Goal: Transaction & Acquisition: Purchase product/service

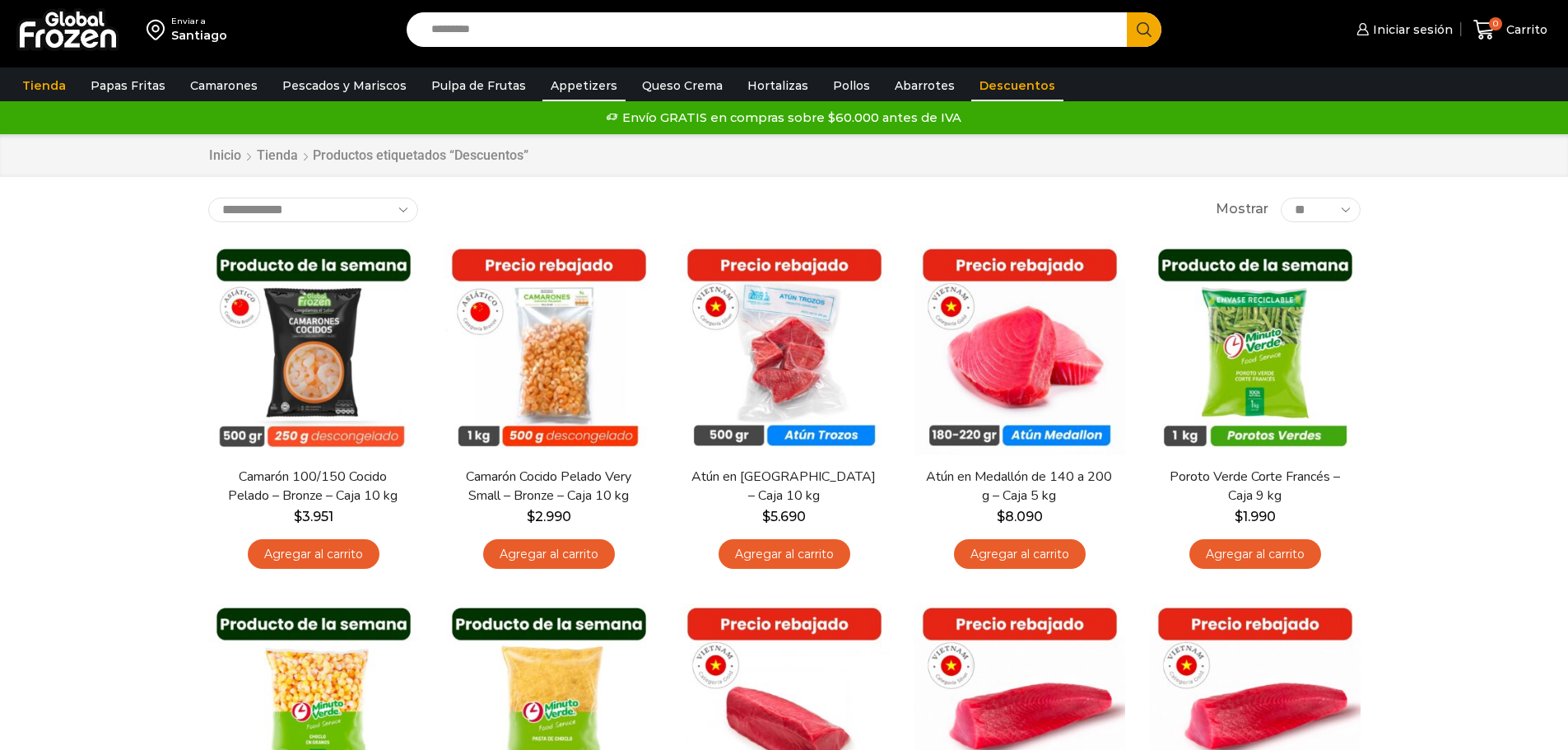
click at [568, 92] on link "Appetizers" at bounding box center [583, 86] width 83 height 32
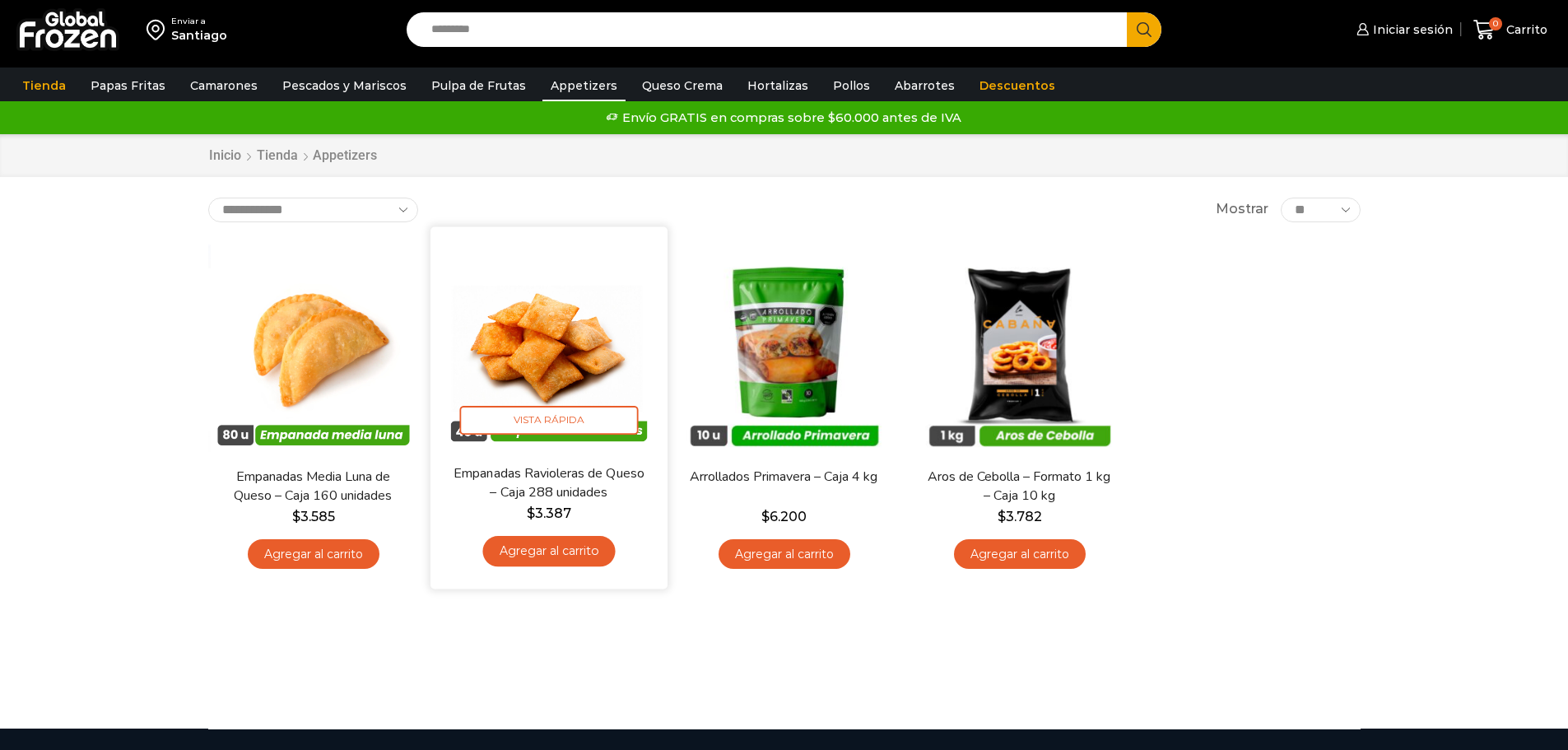
click at [558, 360] on img at bounding box center [549, 345] width 212 height 212
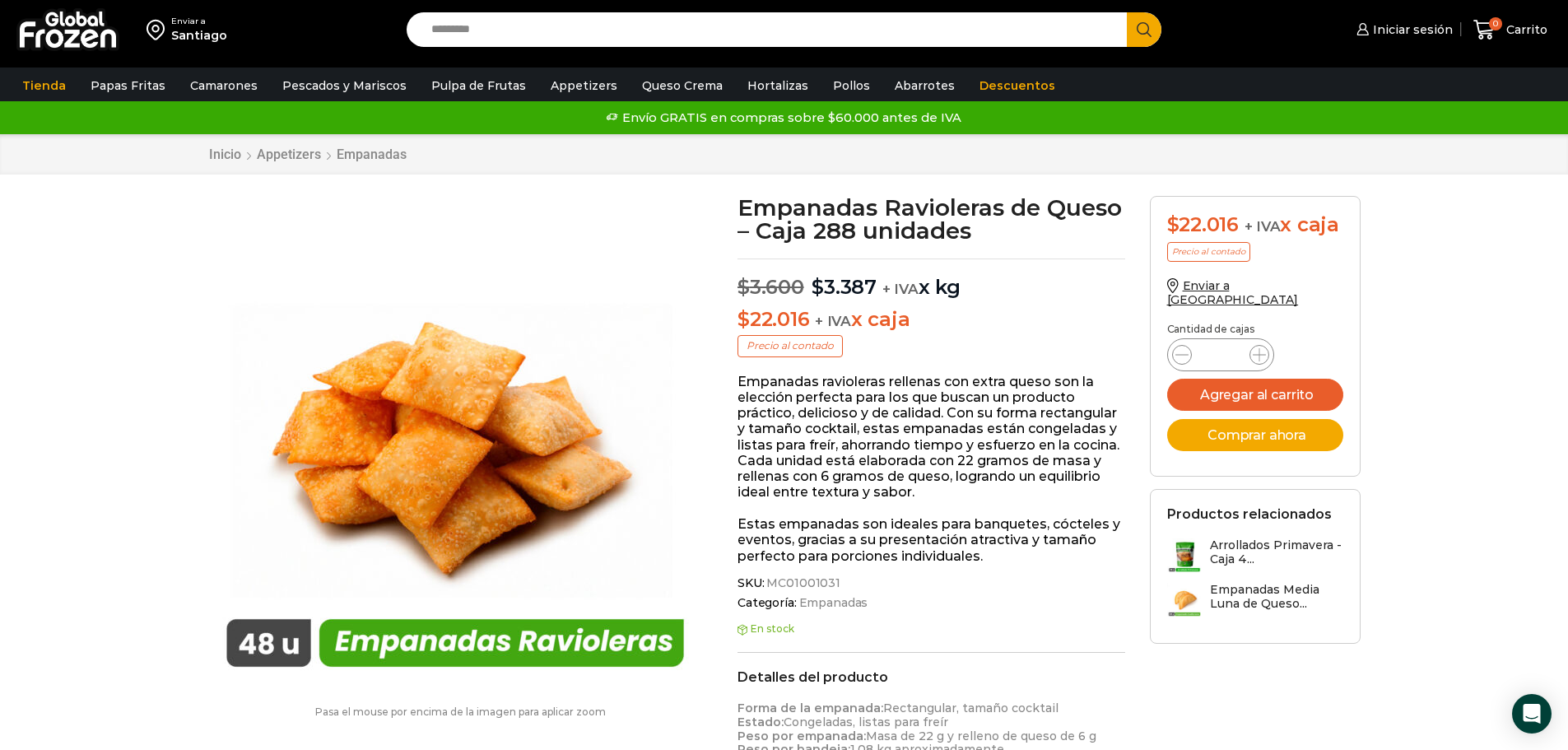
click at [462, 276] on img at bounding box center [456, 443] width 494 height 494
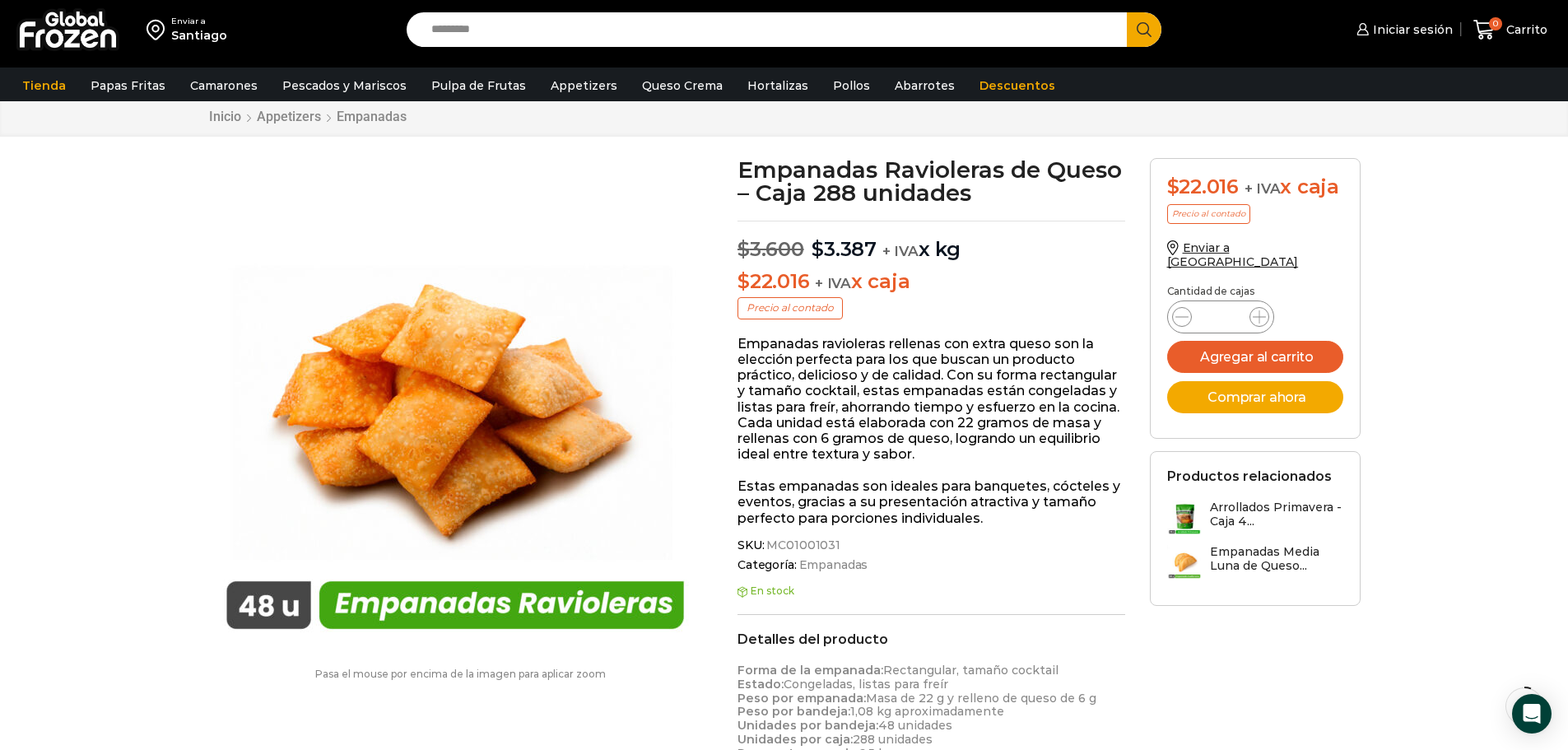
scroll to position [82, 0]
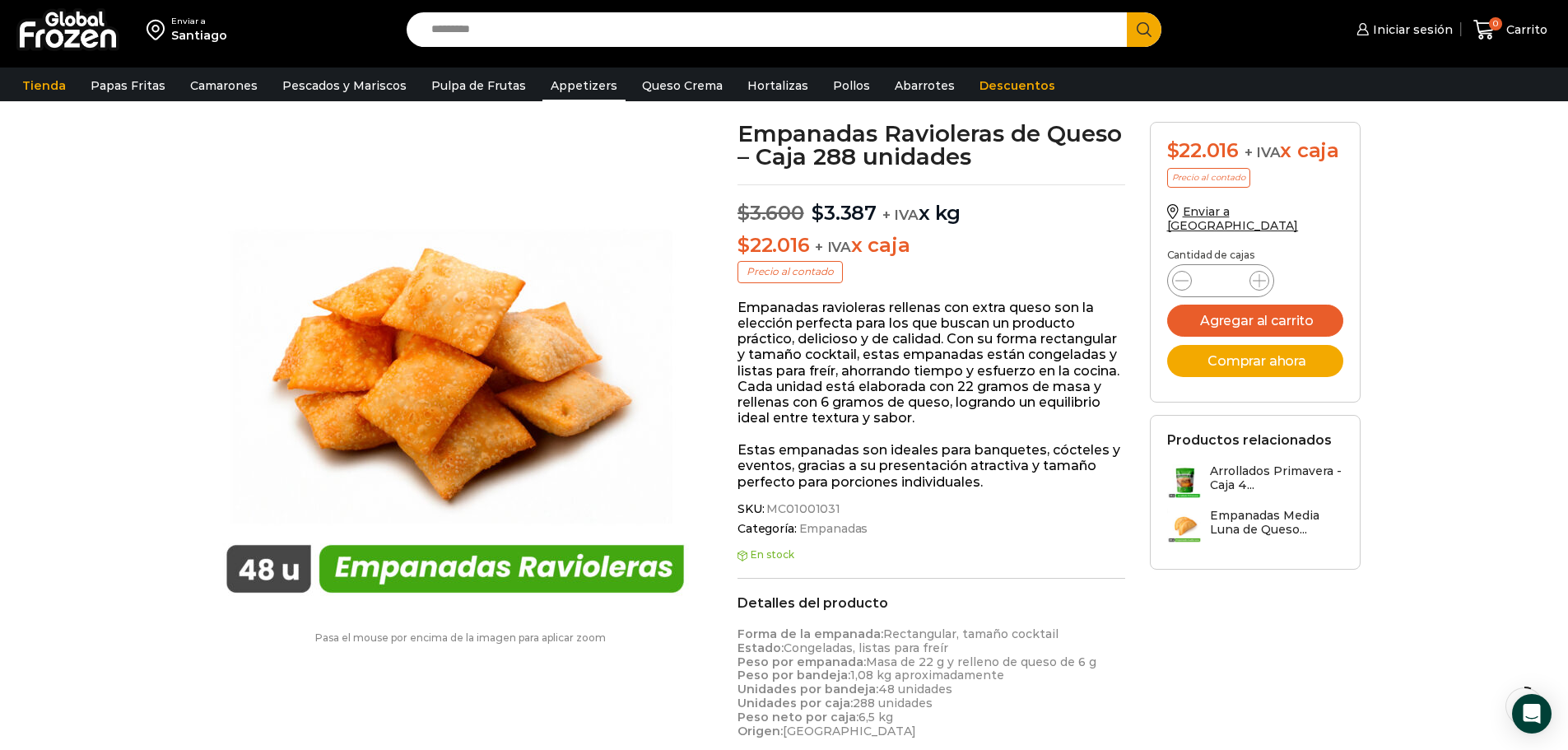
click at [566, 75] on link "Appetizers" at bounding box center [583, 86] width 83 height 32
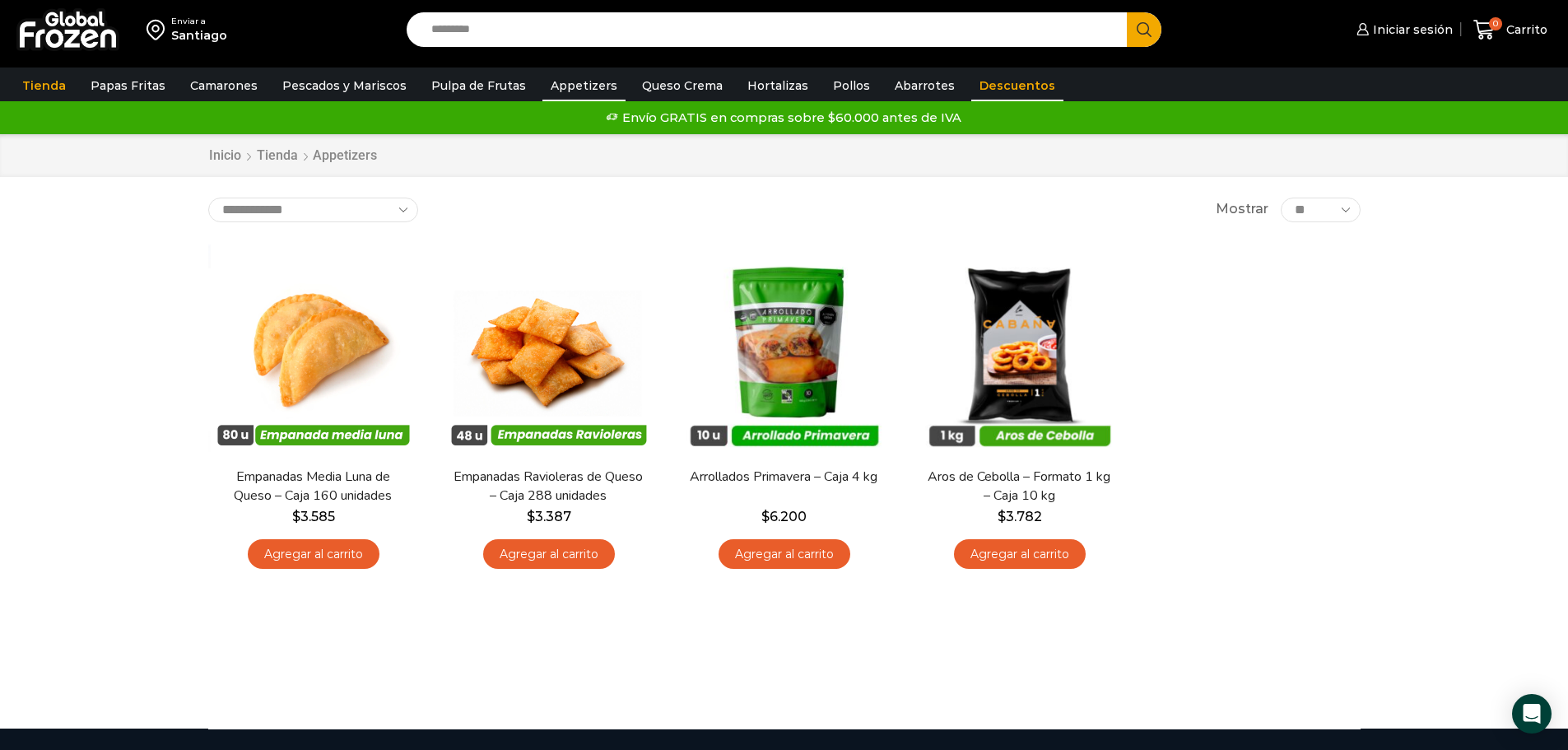
click at [991, 91] on link "Descuentos" at bounding box center [1017, 86] width 92 height 32
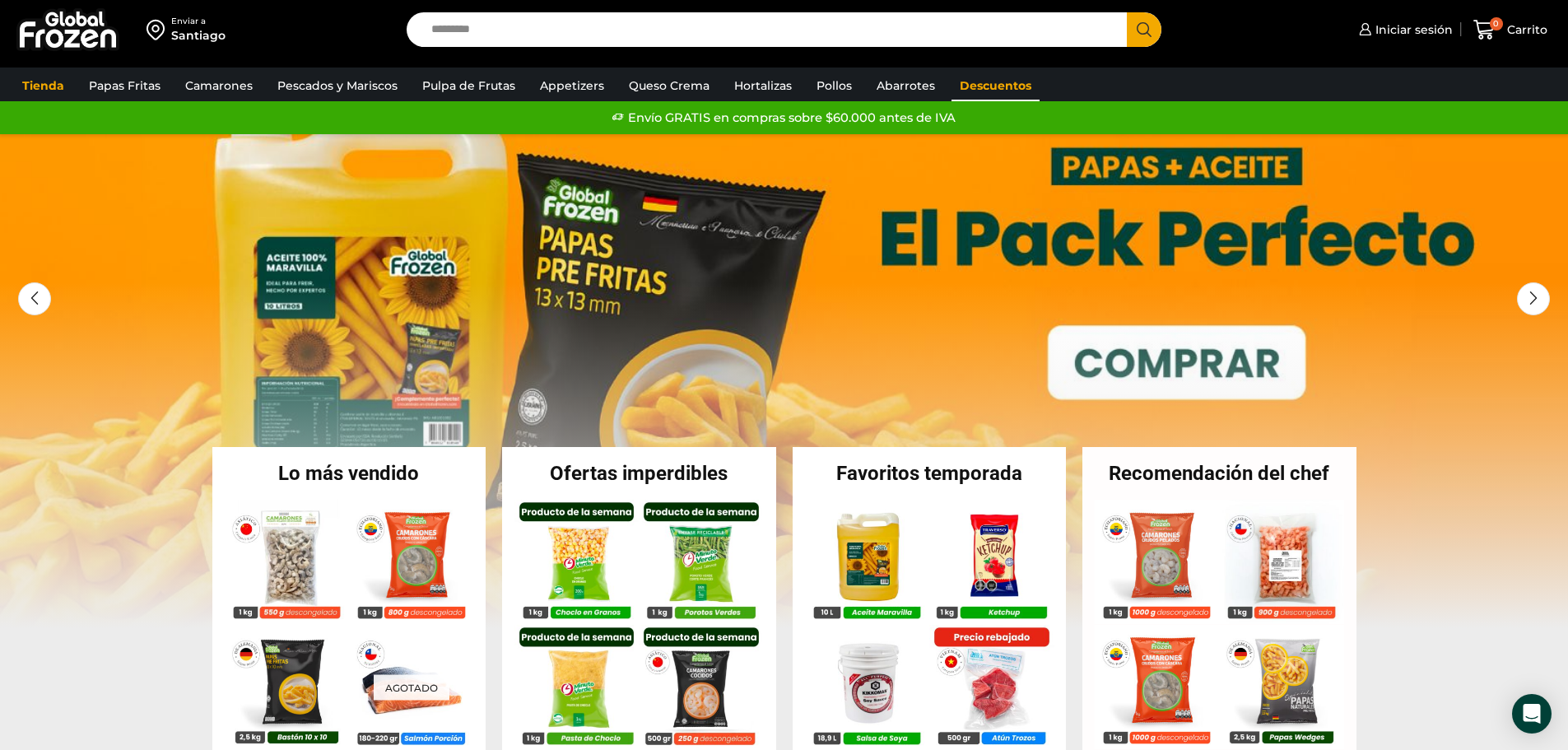
click at [1001, 90] on link "Descuentos" at bounding box center [995, 86] width 88 height 32
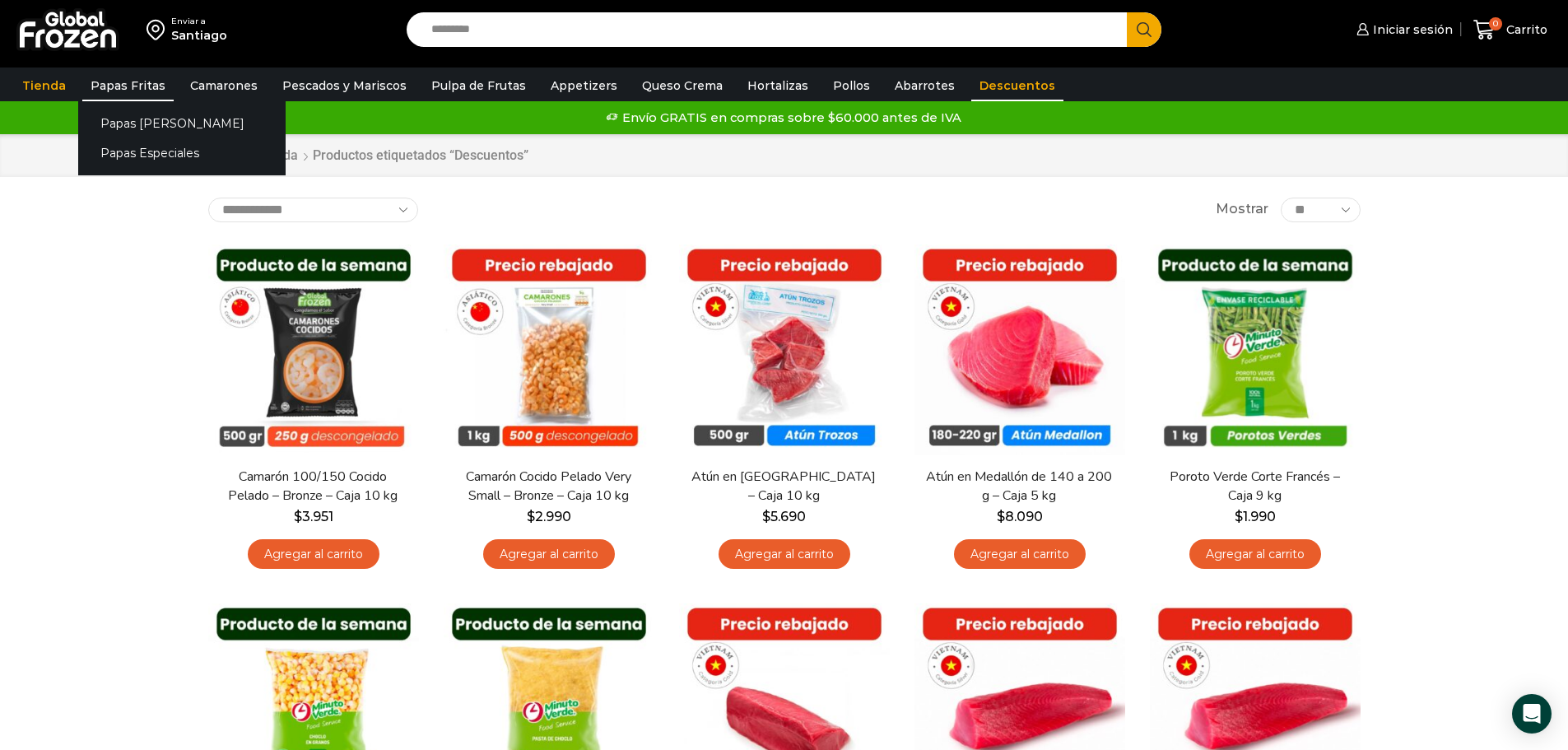
click at [101, 77] on link "Papas Fritas" at bounding box center [127, 86] width 91 height 32
